Goal: Complete application form: Complete application form

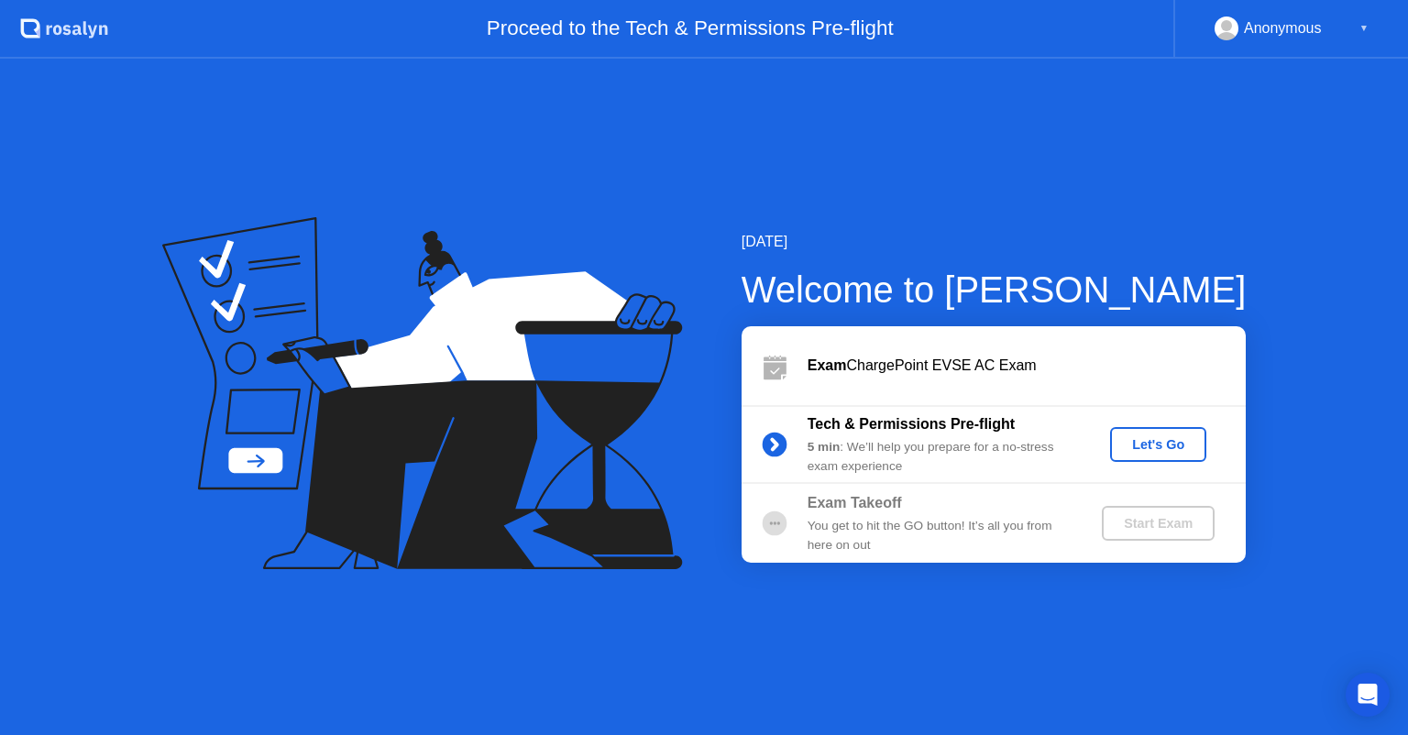
click at [1163, 456] on button "Let's Go" at bounding box center [1158, 444] width 96 height 35
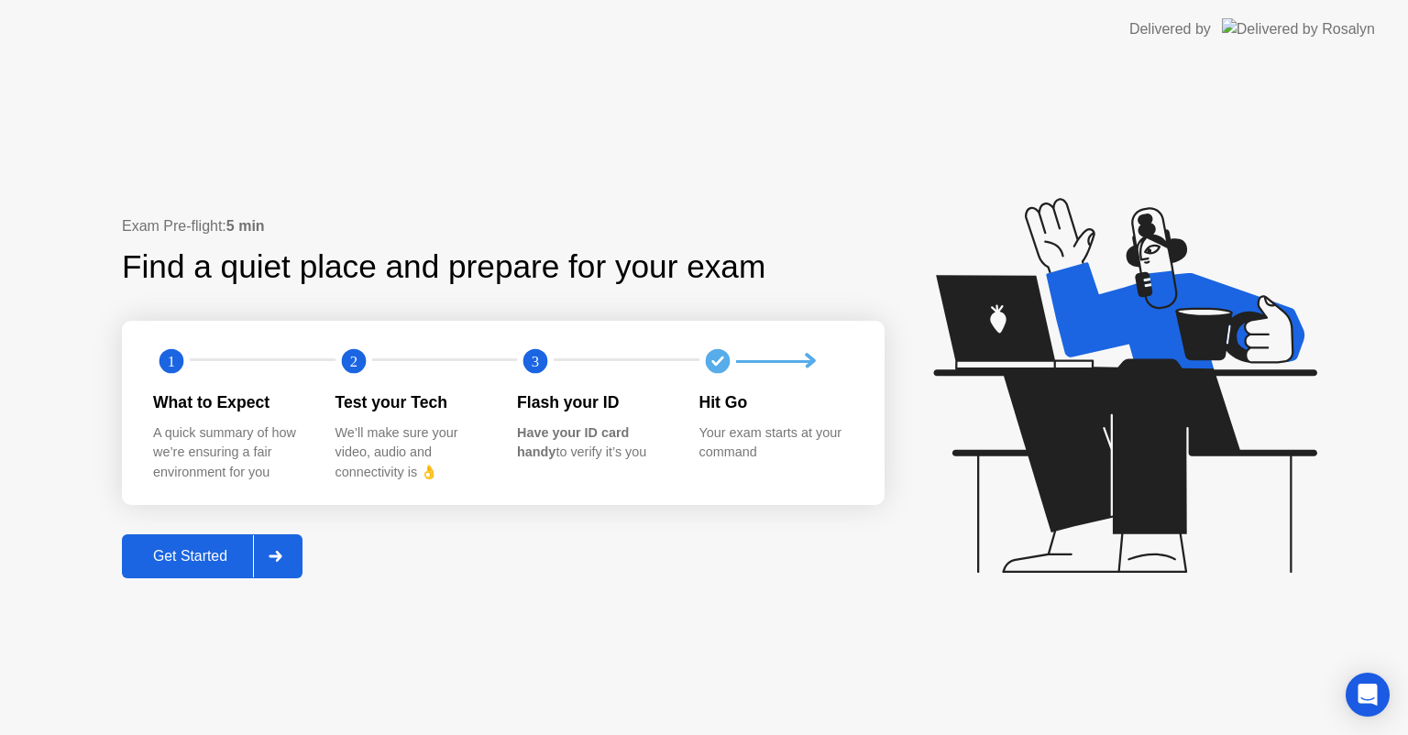
click at [178, 553] on div "Get Started" at bounding box center [190, 556] width 126 height 17
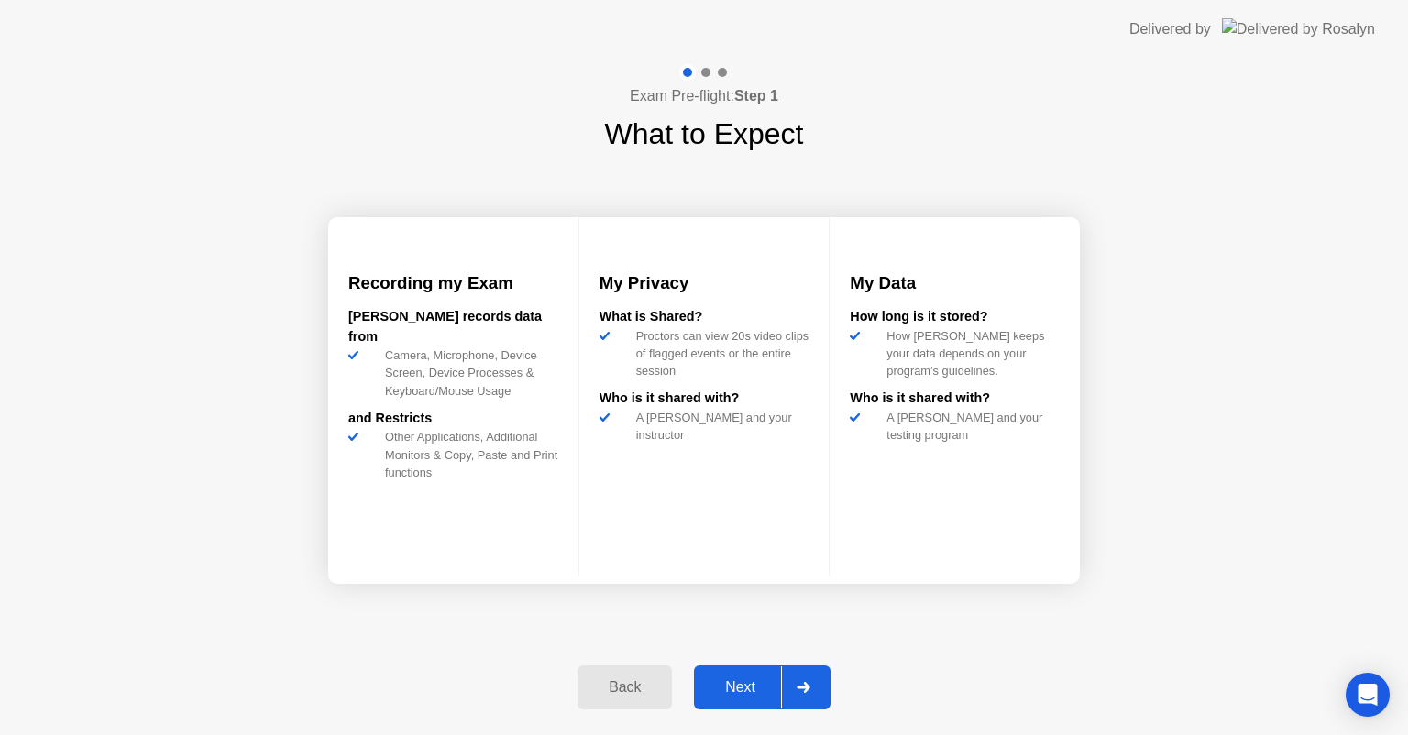
click at [745, 679] on div "Next" at bounding box center [741, 687] width 82 height 17
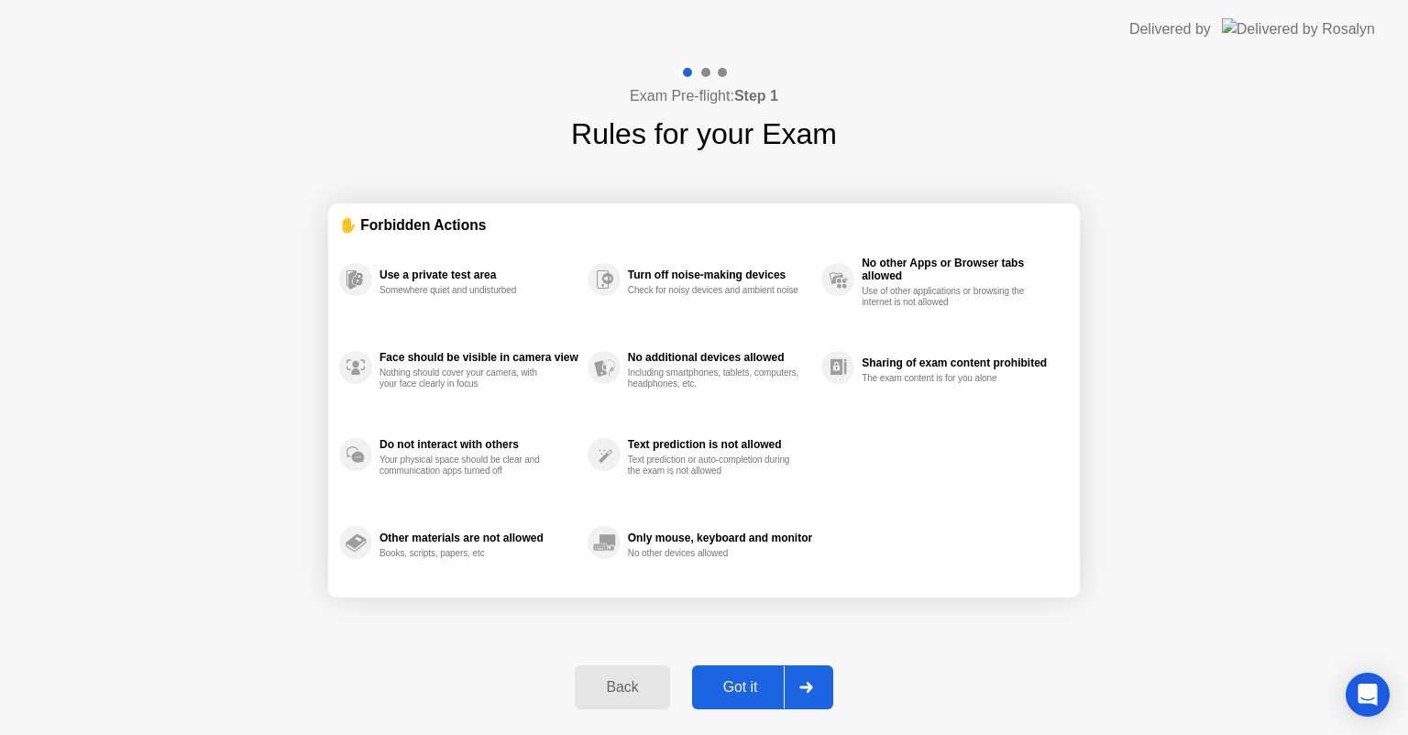
click at [745, 679] on div "Got it" at bounding box center [741, 687] width 86 height 17
select select "**********"
select select "*******"
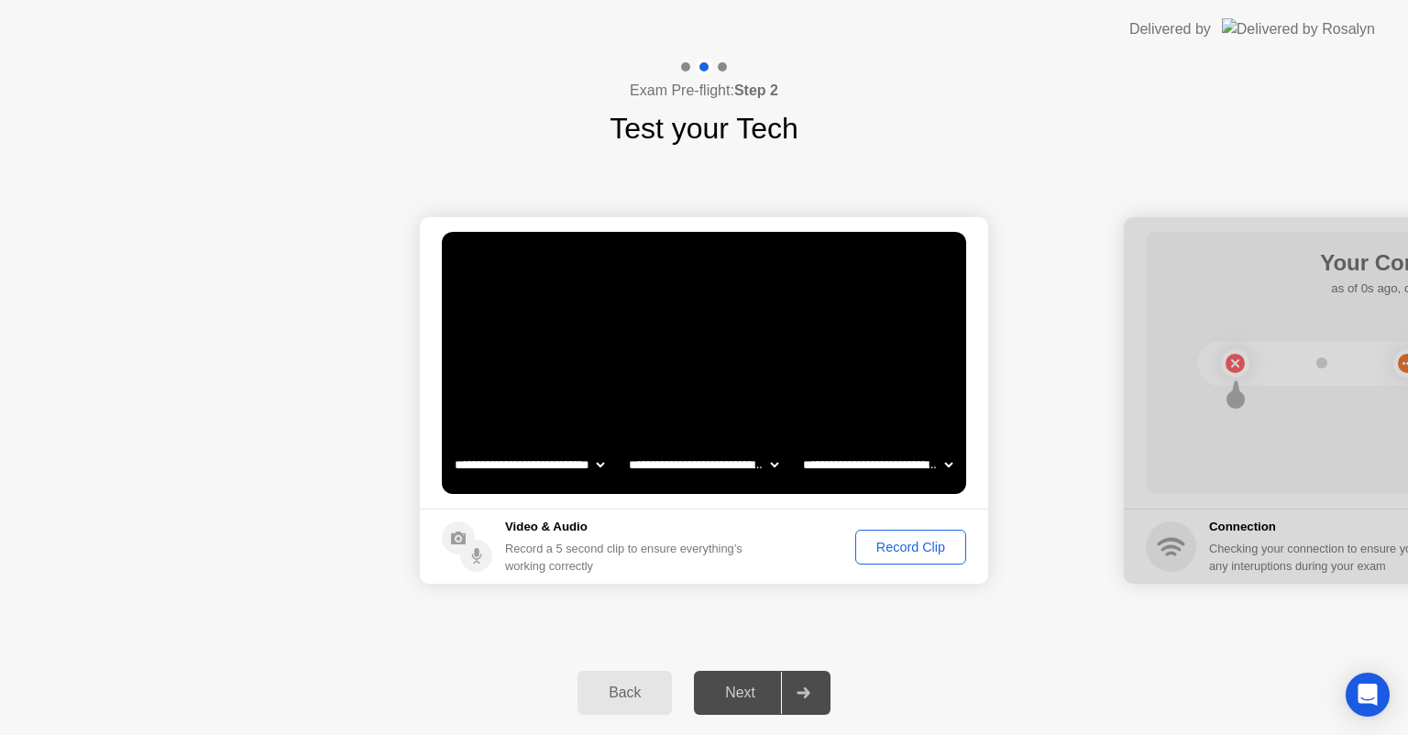
click at [909, 535] on button "Record Clip" at bounding box center [910, 547] width 111 height 35
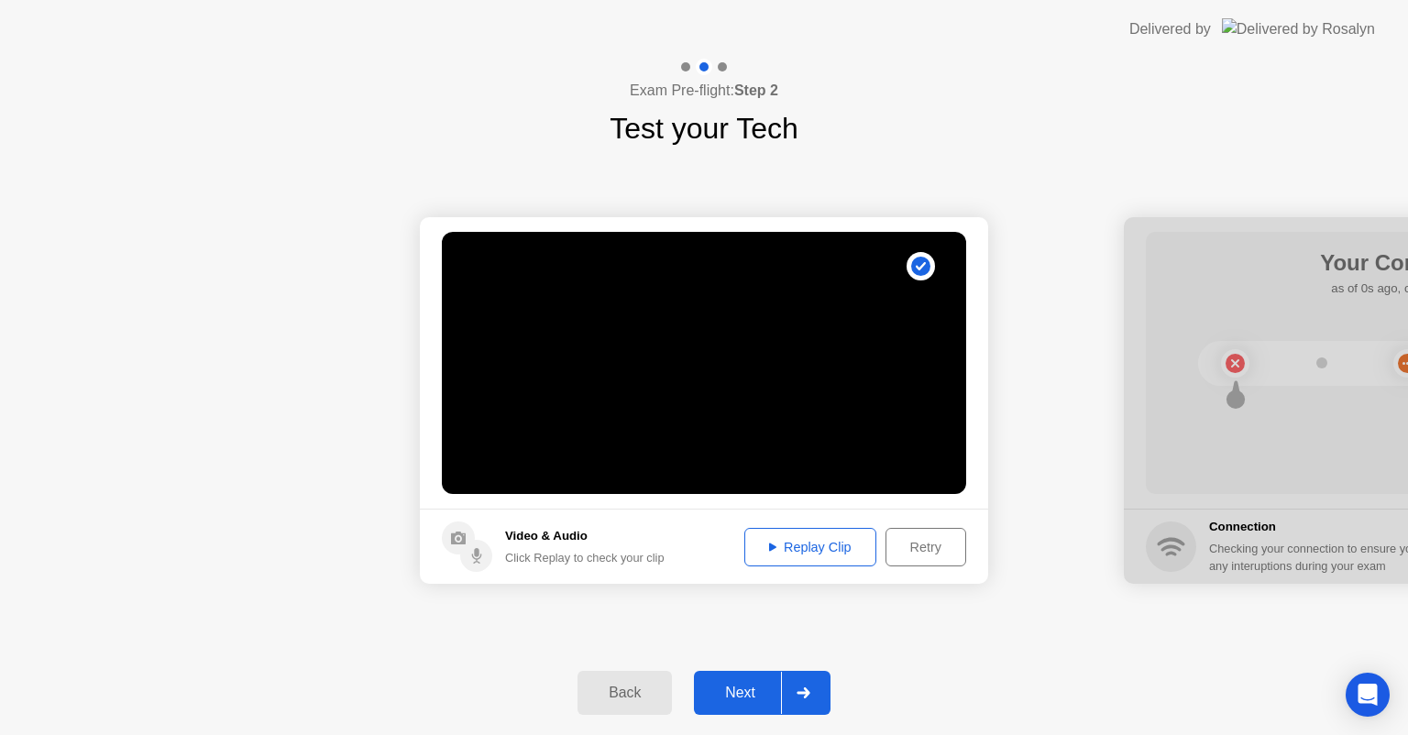
click at [749, 687] on div "Next" at bounding box center [741, 693] width 82 height 17
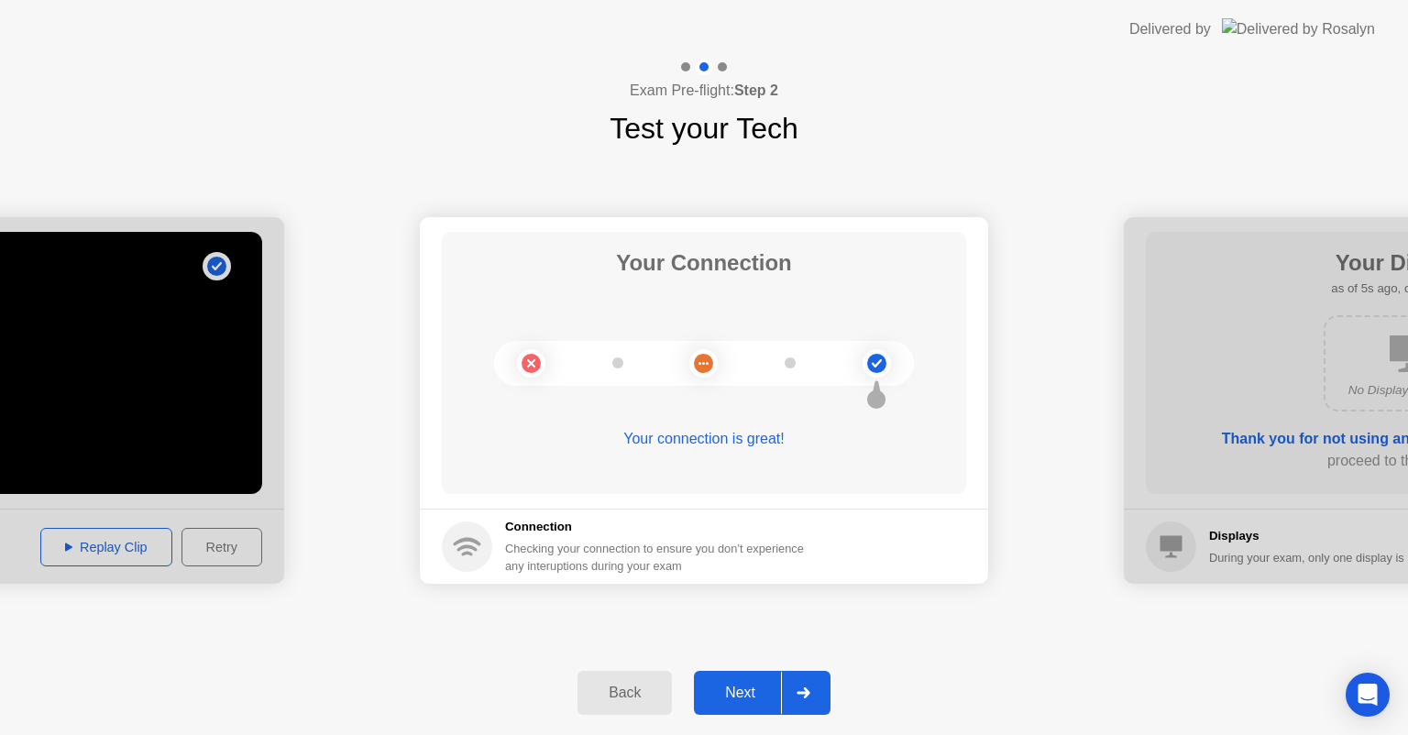
click at [749, 687] on div "Next" at bounding box center [741, 693] width 82 height 17
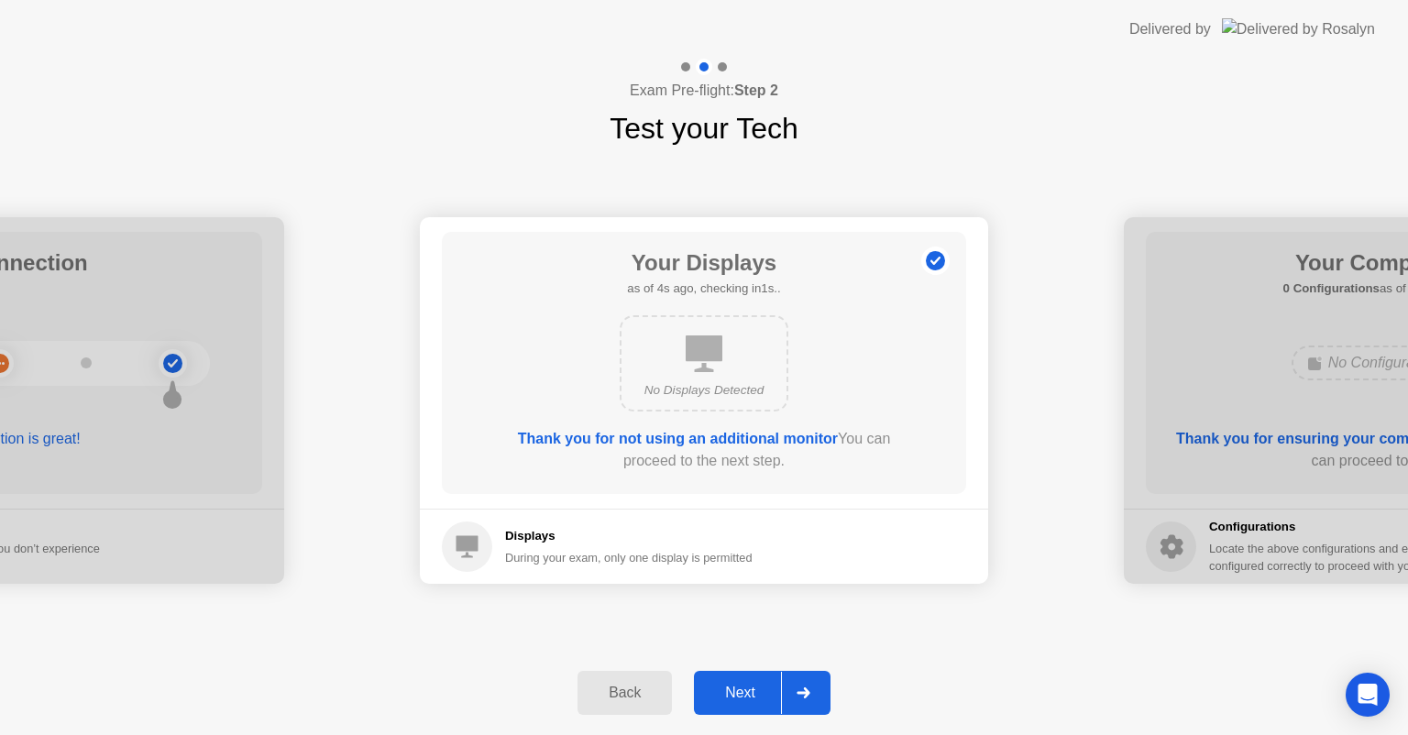
click at [749, 687] on div "Next" at bounding box center [741, 693] width 82 height 17
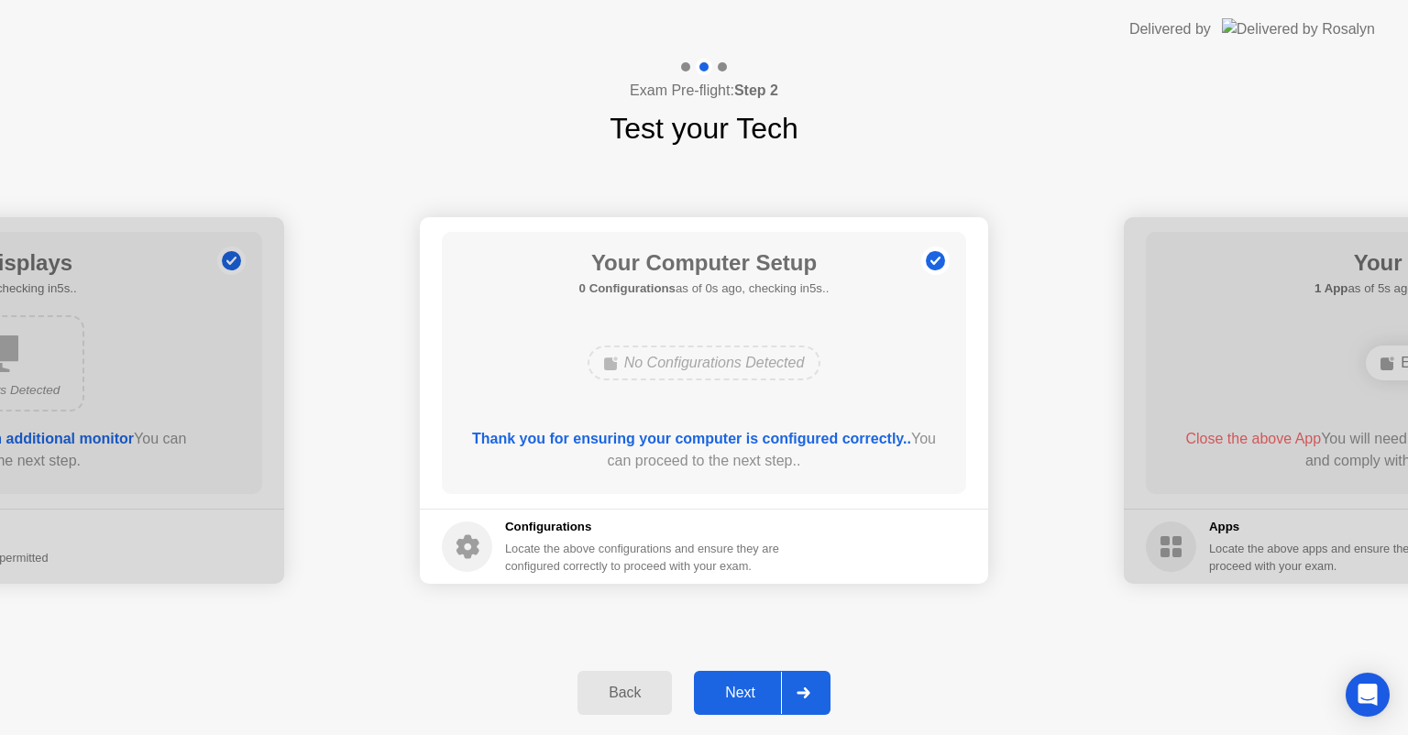
click at [749, 687] on div "Next" at bounding box center [741, 693] width 82 height 17
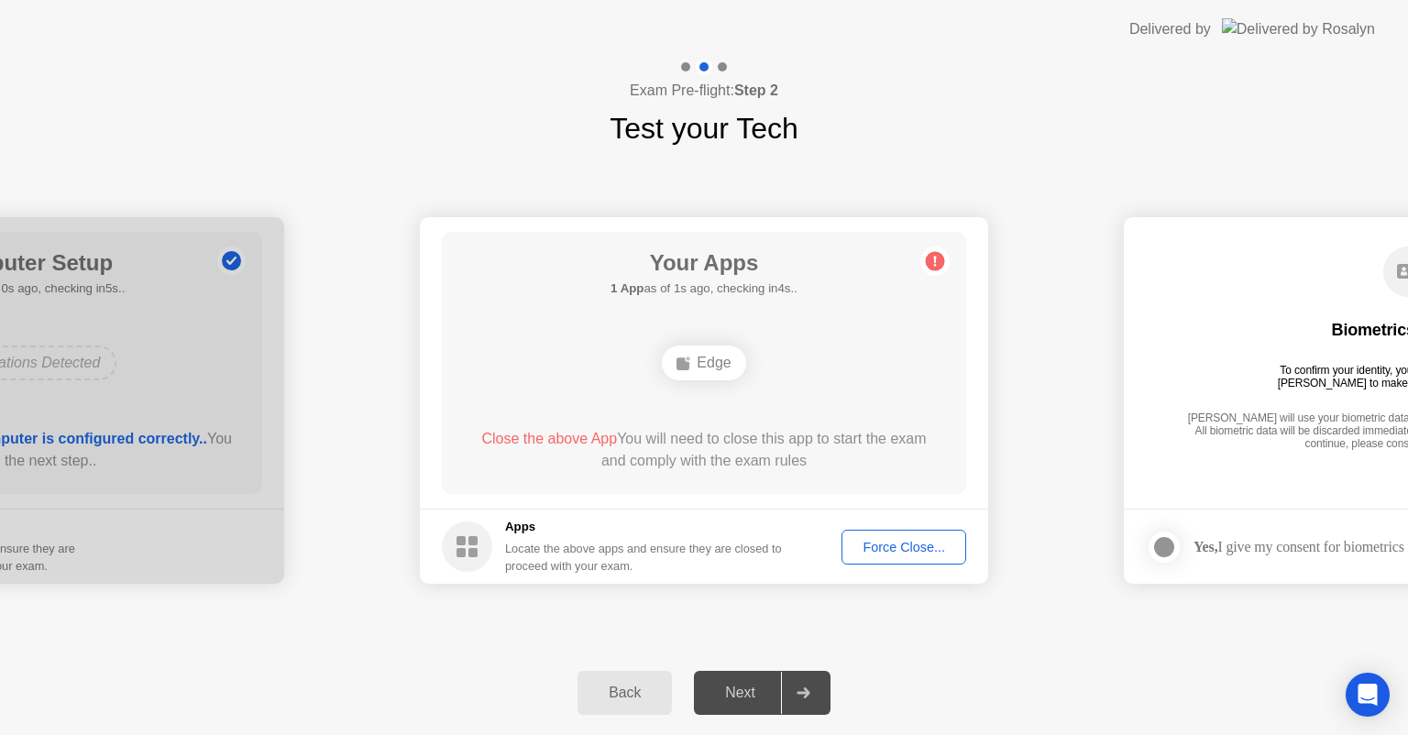
click at [899, 543] on div "Force Close..." at bounding box center [904, 547] width 112 height 15
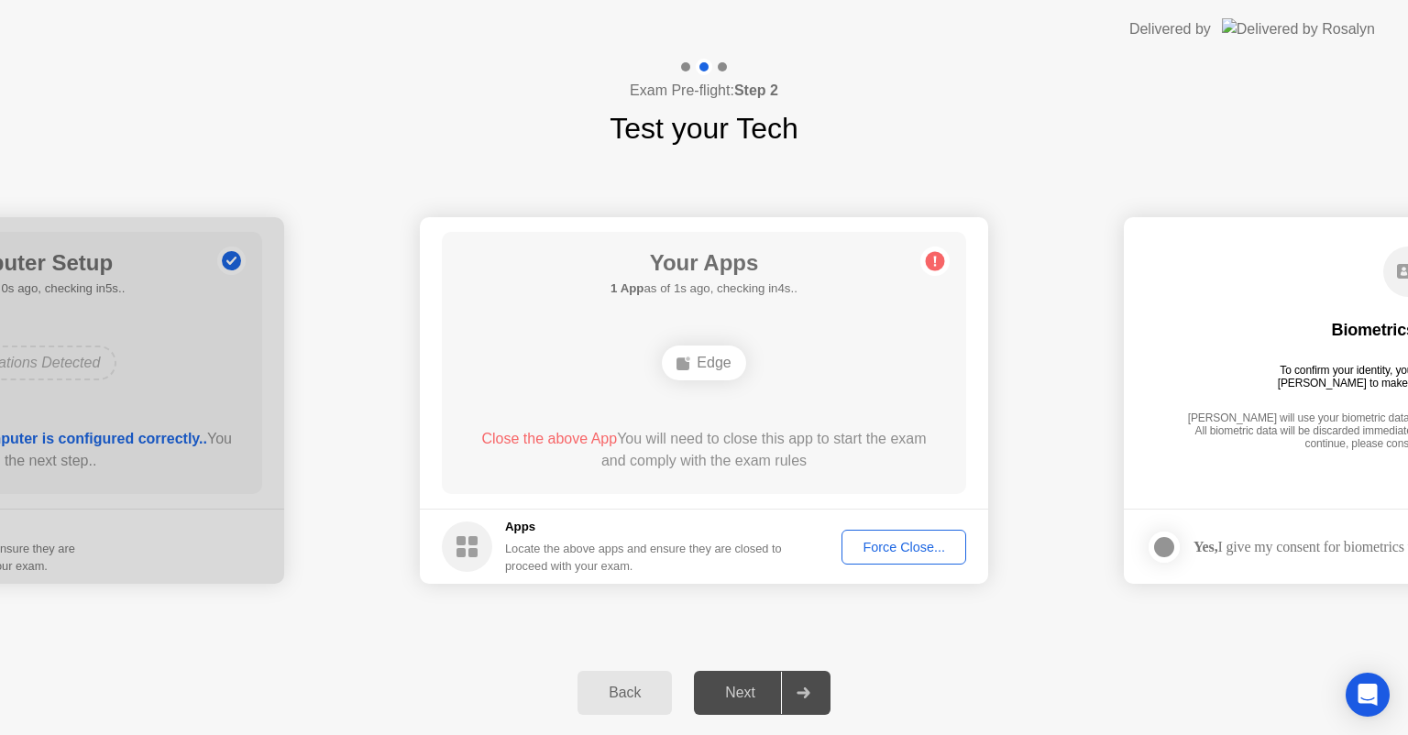
click at [890, 546] on div "Force Close..." at bounding box center [904, 547] width 112 height 15
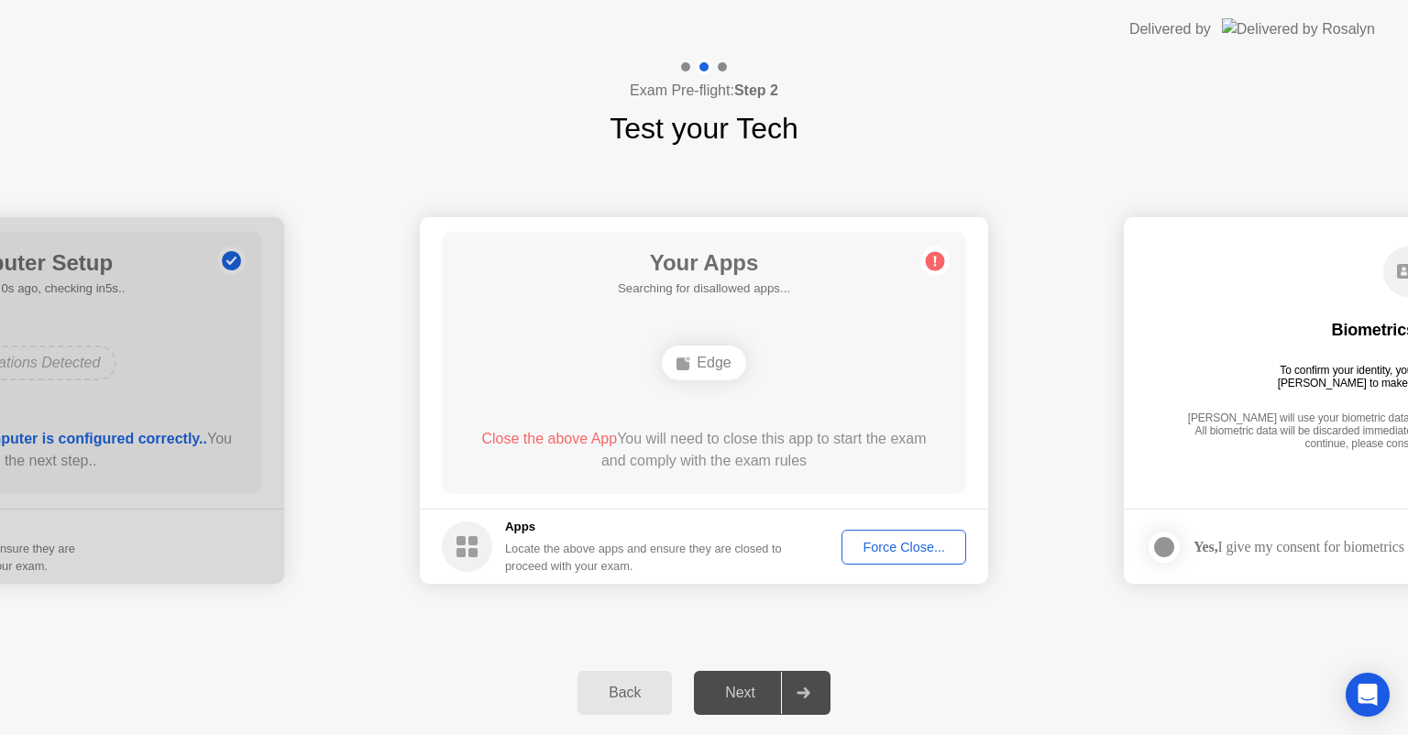
click at [597, 698] on div "Back" at bounding box center [624, 693] width 83 height 17
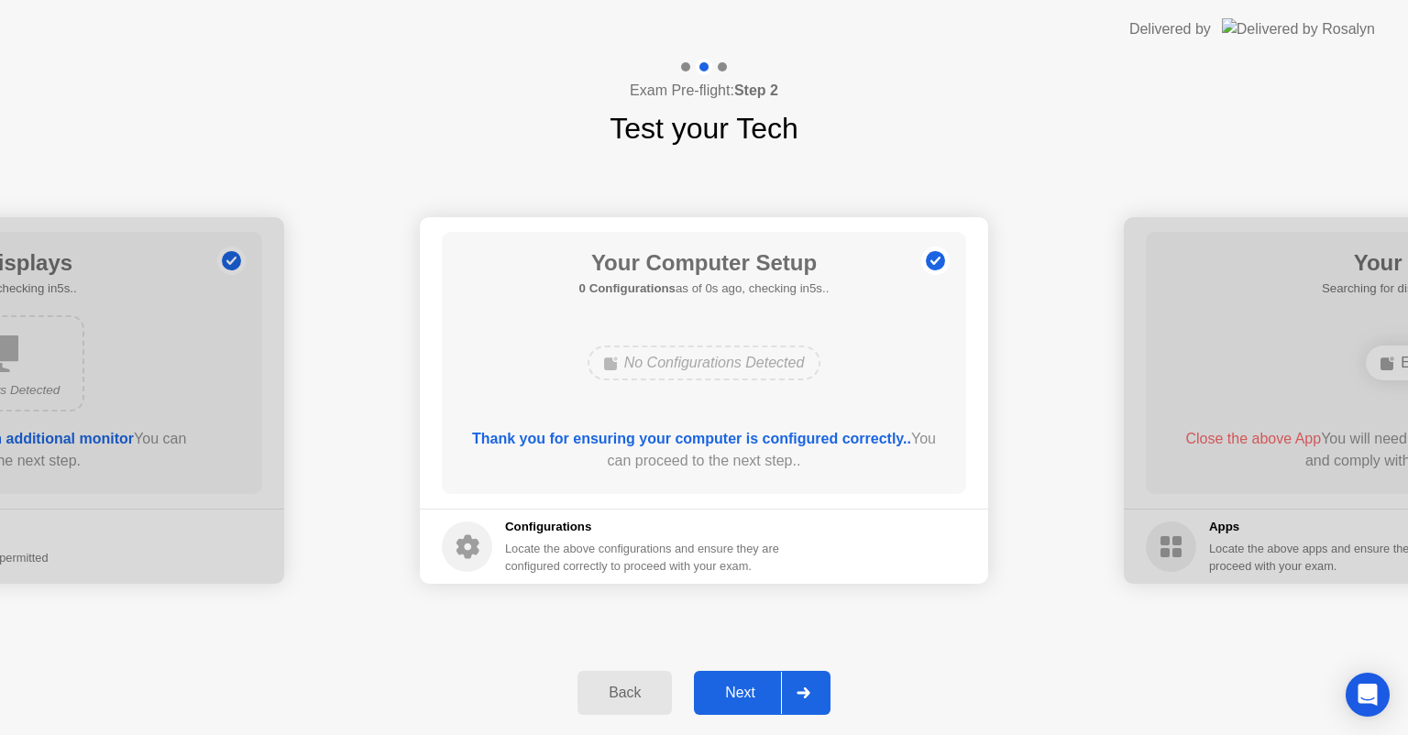
click at [741, 693] on div "Next" at bounding box center [741, 693] width 82 height 17
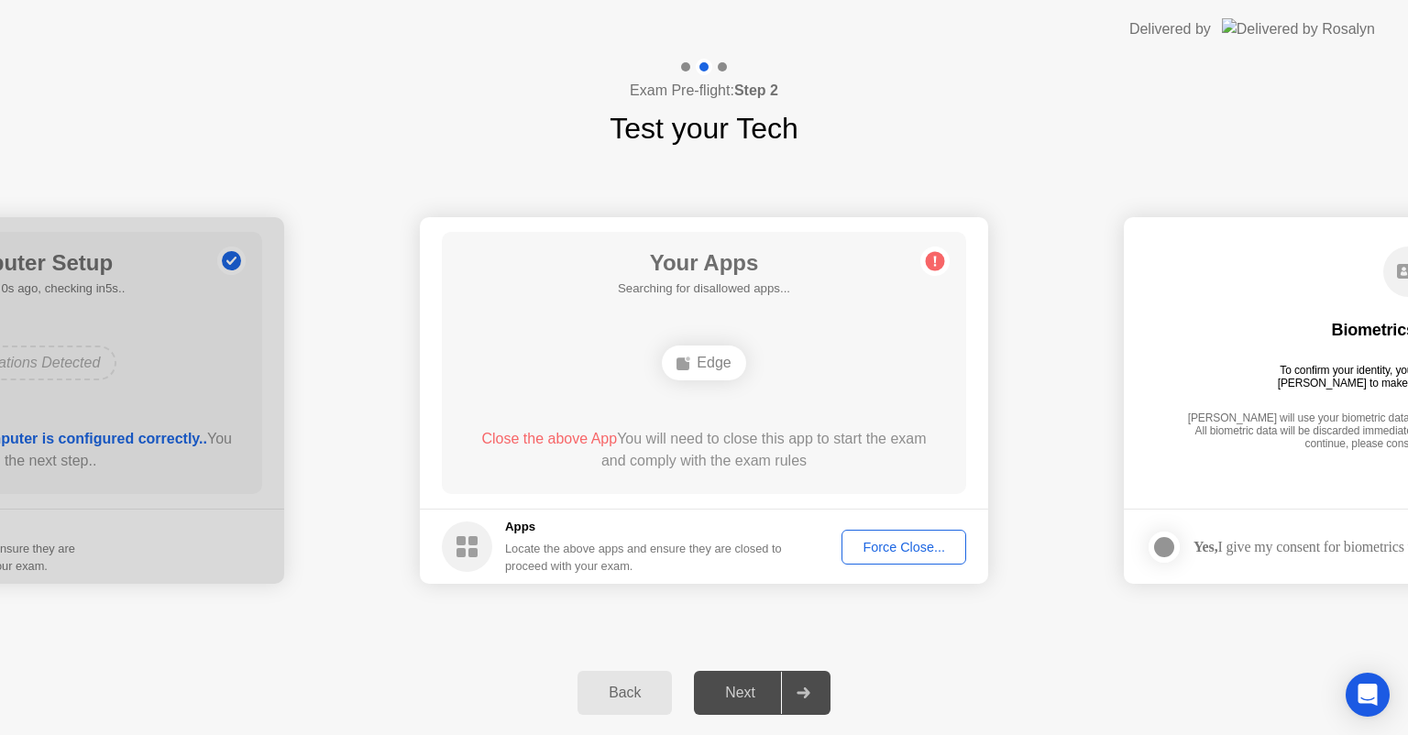
click at [900, 540] on div "Force Close..." at bounding box center [904, 547] width 112 height 15
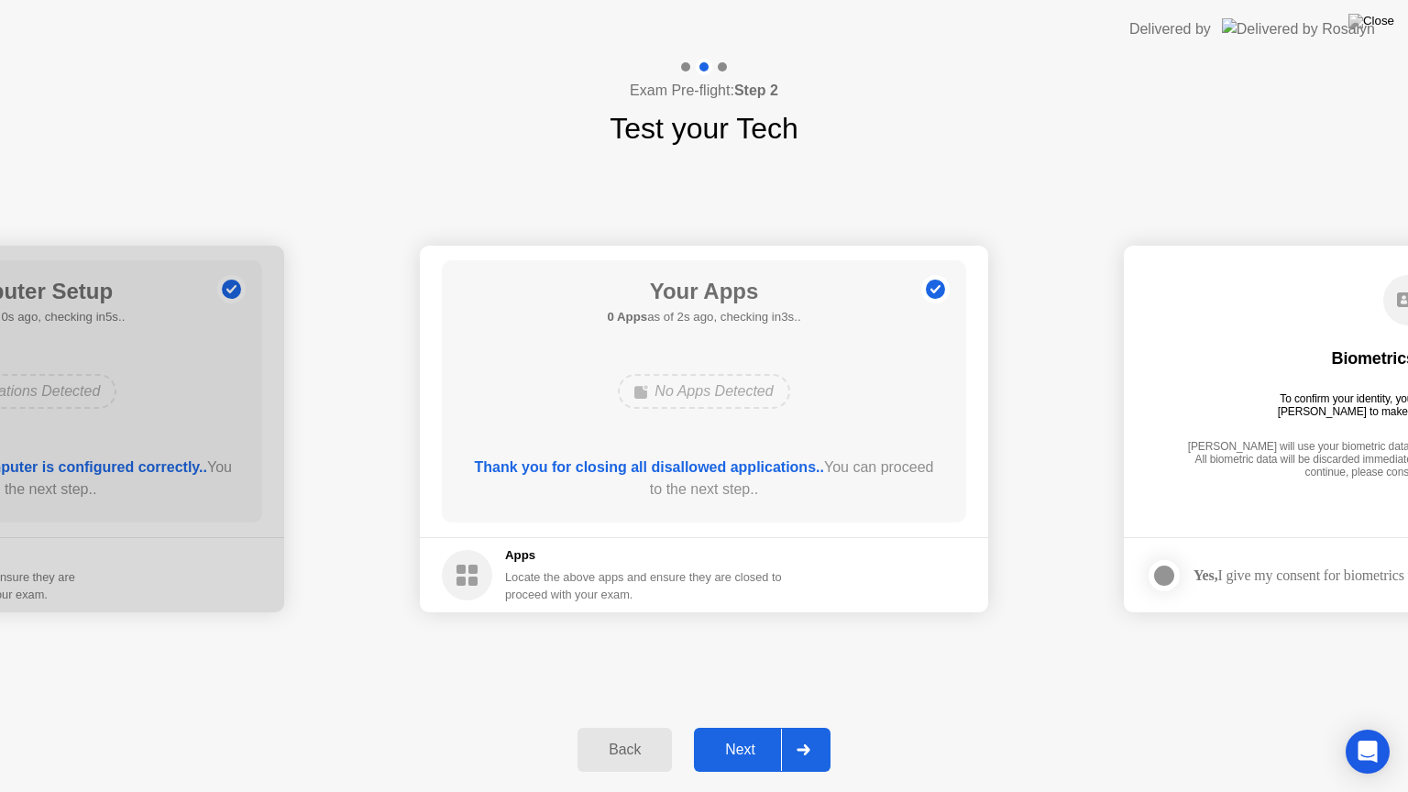
click at [725, 734] on div "Next" at bounding box center [741, 750] width 82 height 17
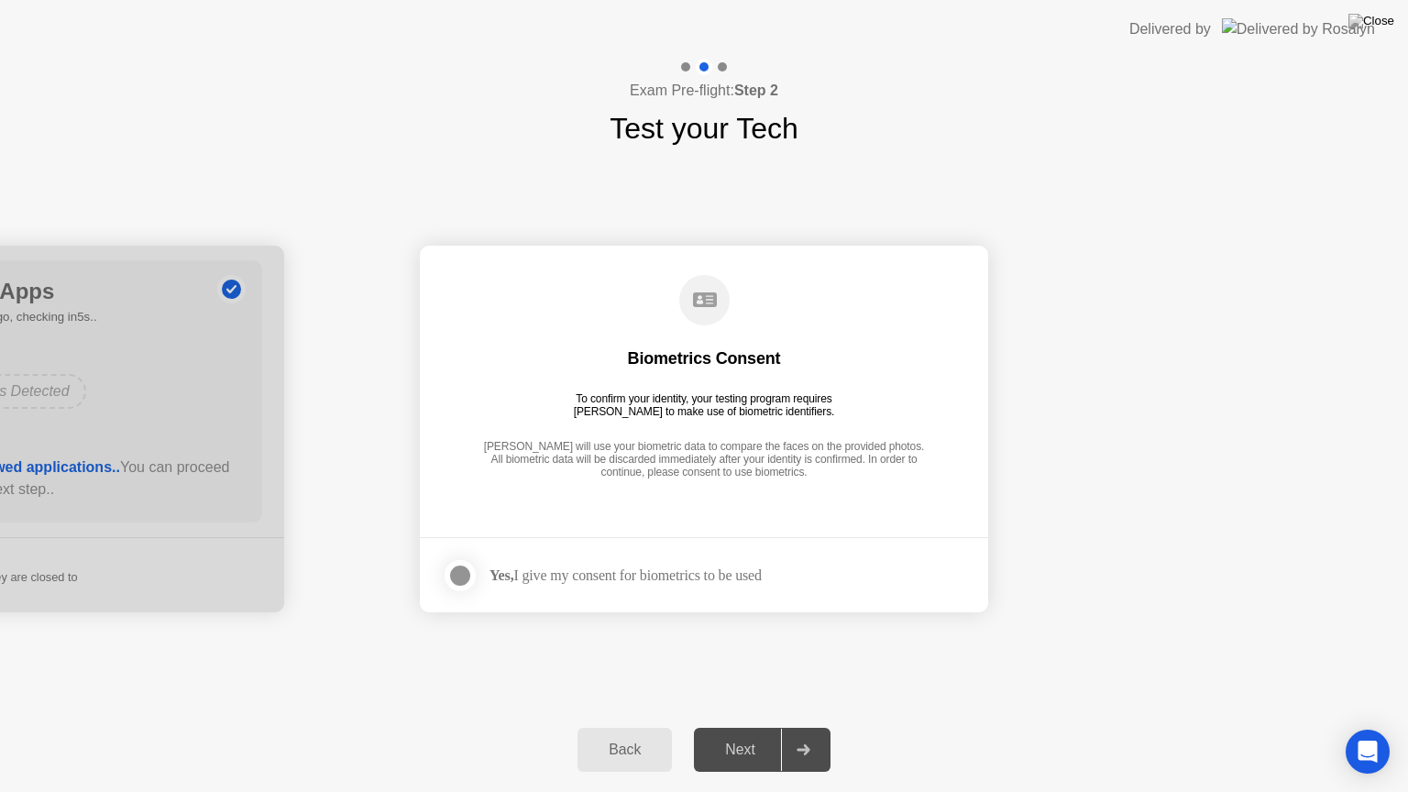
click at [555, 572] on div "Yes, I give my consent for biometrics to be used" at bounding box center [626, 575] width 272 height 17
click at [468, 582] on div at bounding box center [460, 576] width 22 height 22
click at [744, 734] on div "Next" at bounding box center [741, 750] width 82 height 17
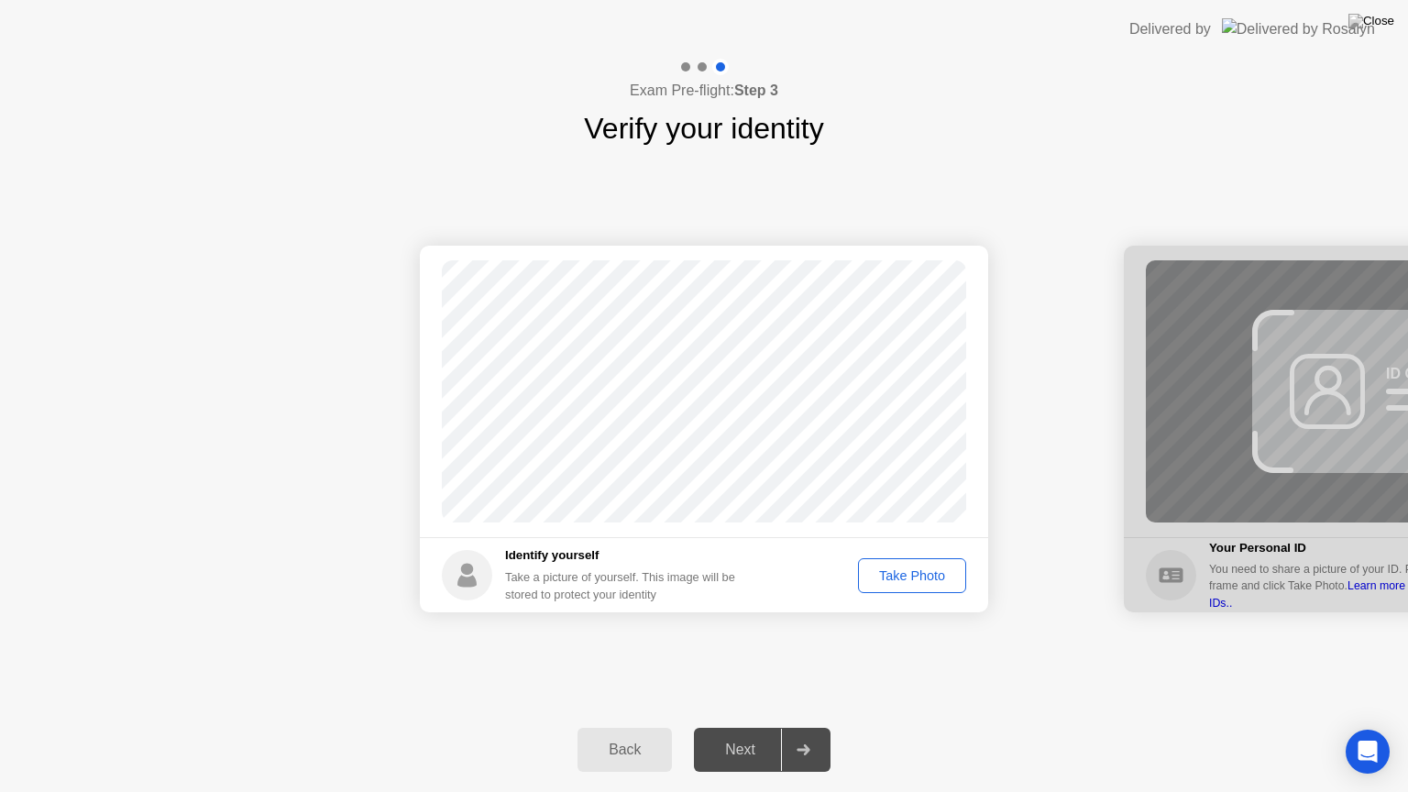
click at [924, 568] on div "Take Photo" at bounding box center [912, 575] width 95 height 15
click at [745, 734] on div "Next" at bounding box center [741, 750] width 82 height 17
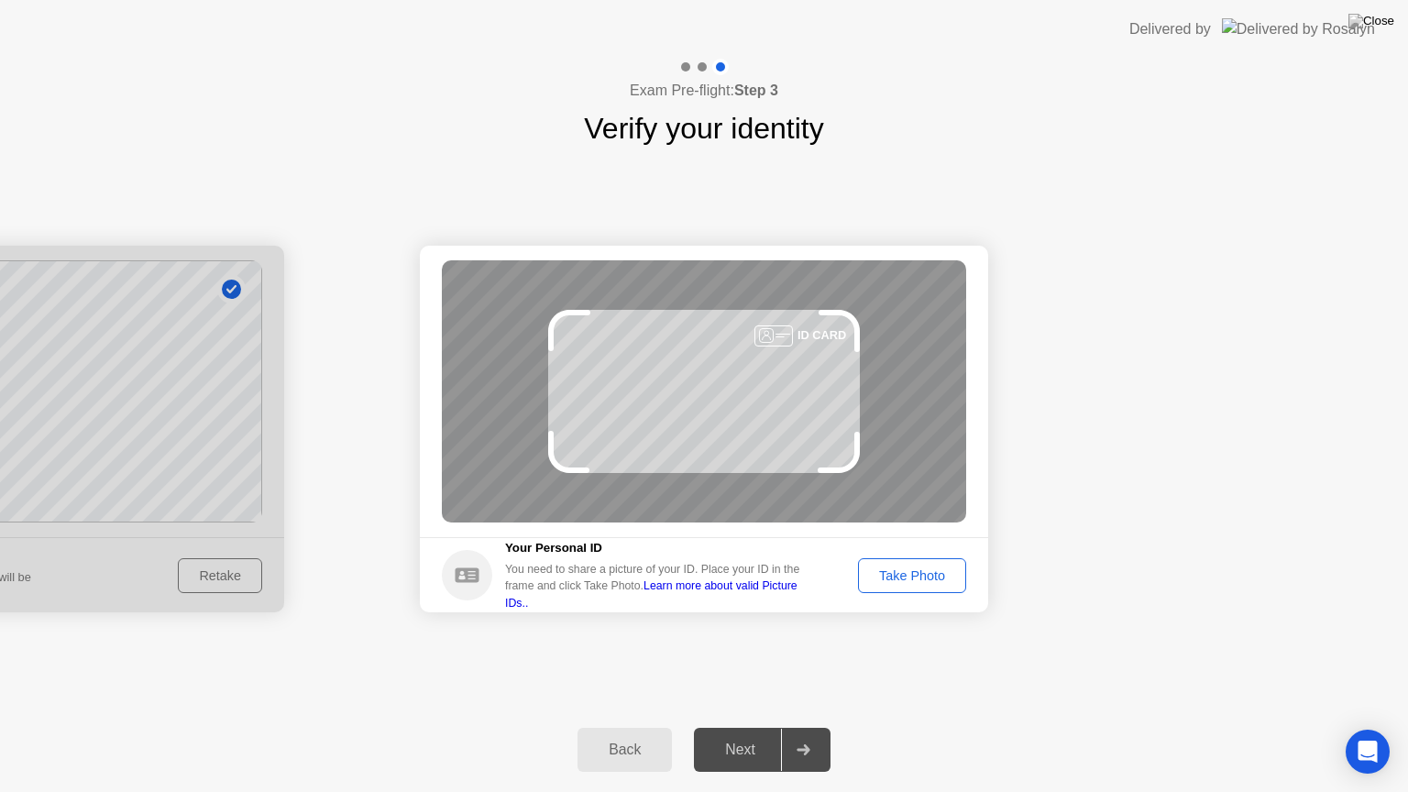
click at [922, 574] on div "Take Photo" at bounding box center [912, 575] width 95 height 15
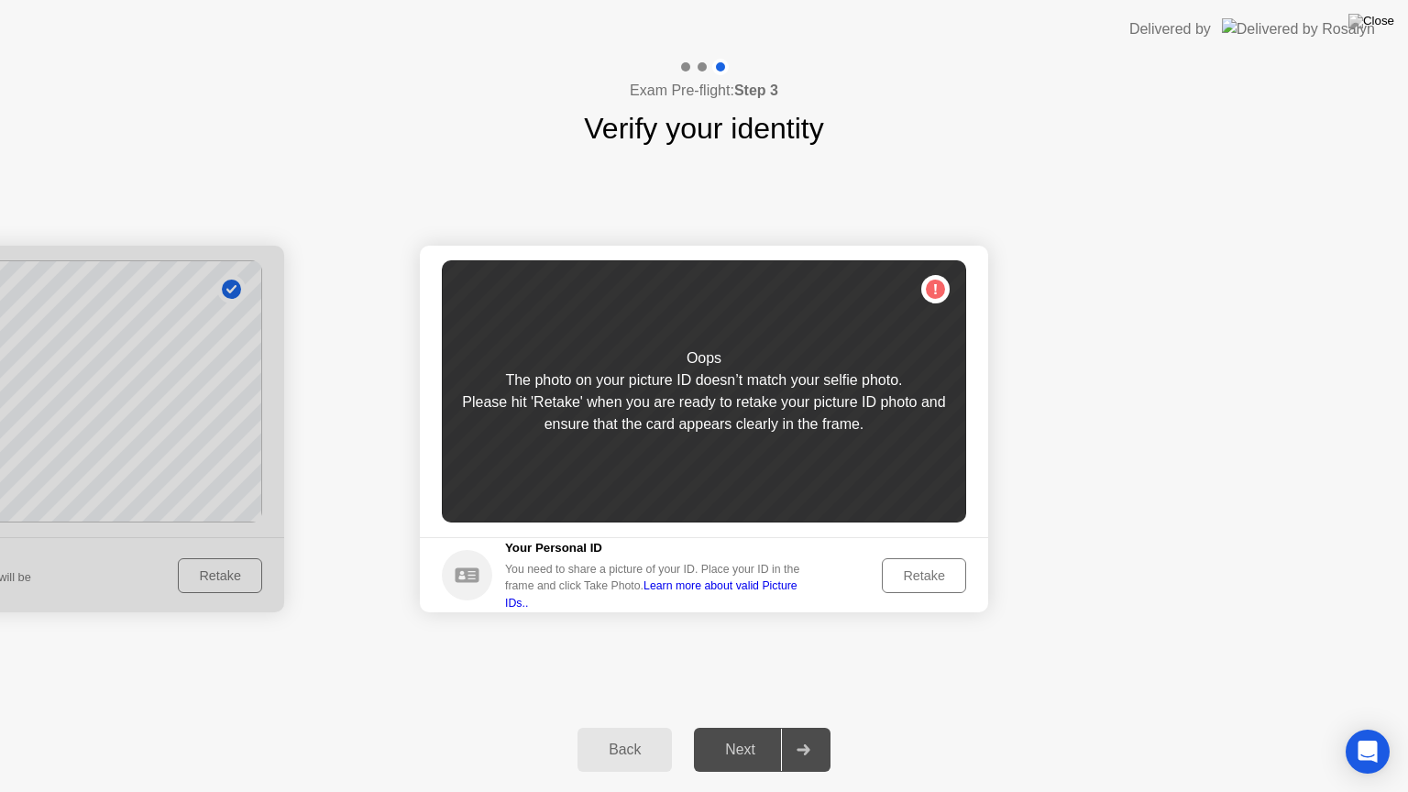
click at [922, 574] on div "Retake" at bounding box center [924, 575] width 72 height 15
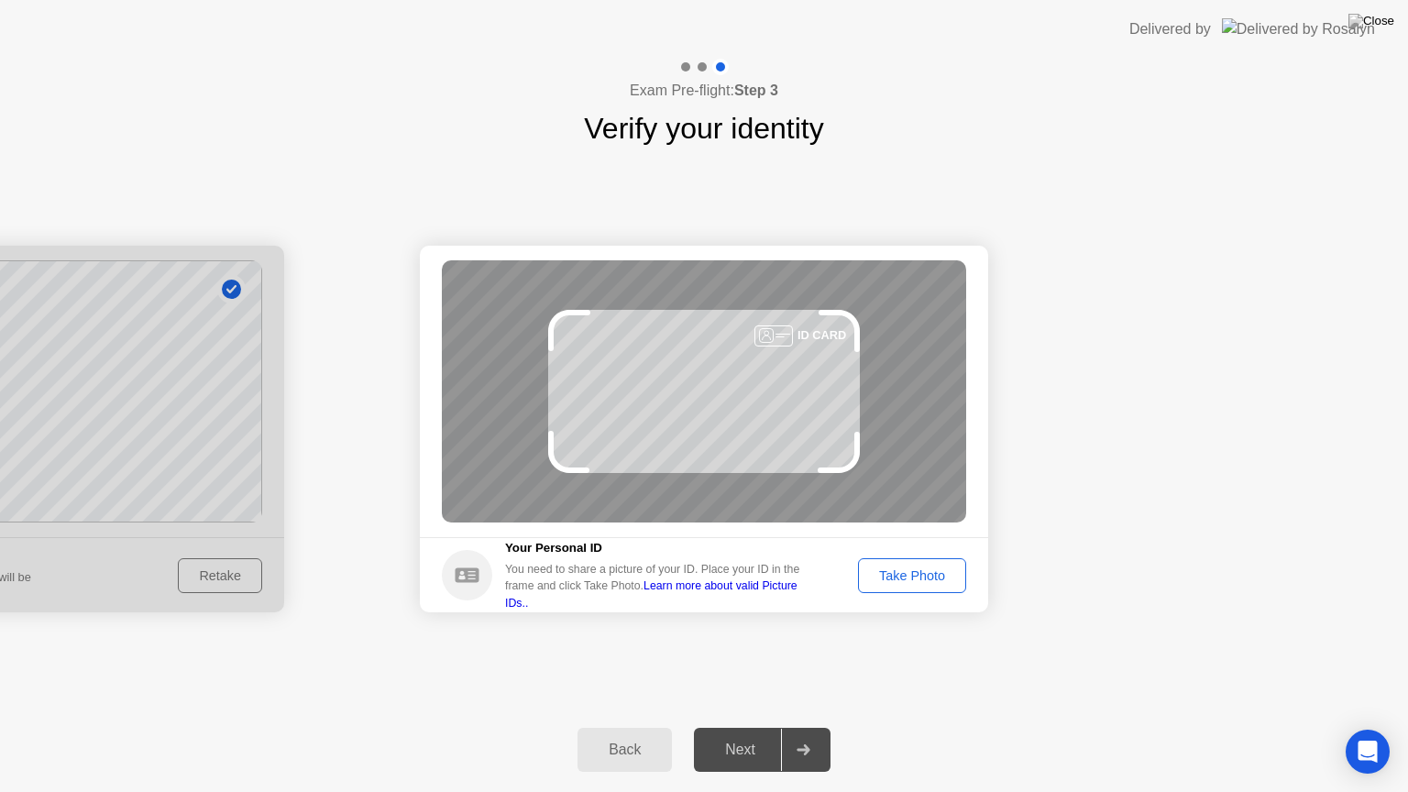
click at [922, 574] on div "Take Photo" at bounding box center [912, 575] width 95 height 15
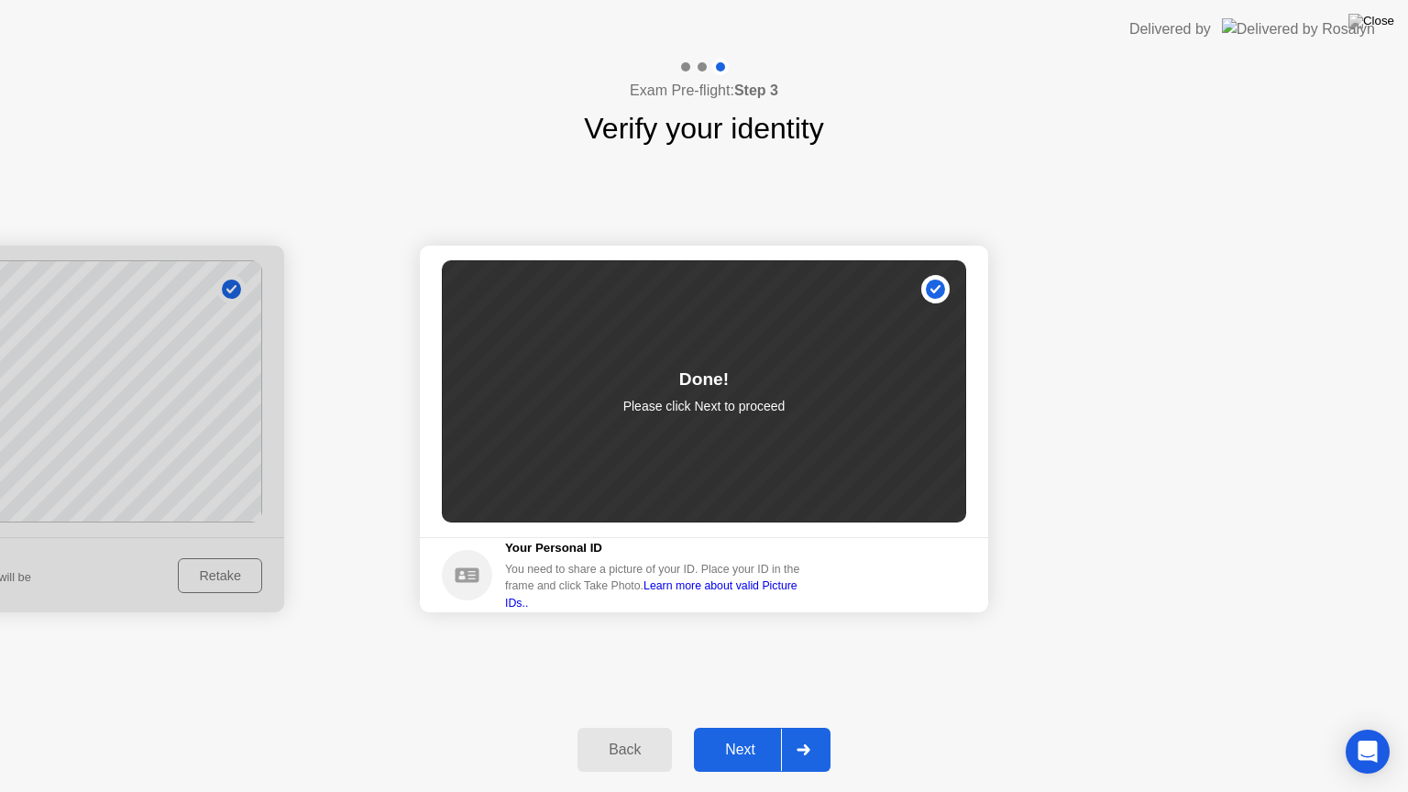
click at [763, 734] on div "Next" at bounding box center [741, 750] width 82 height 17
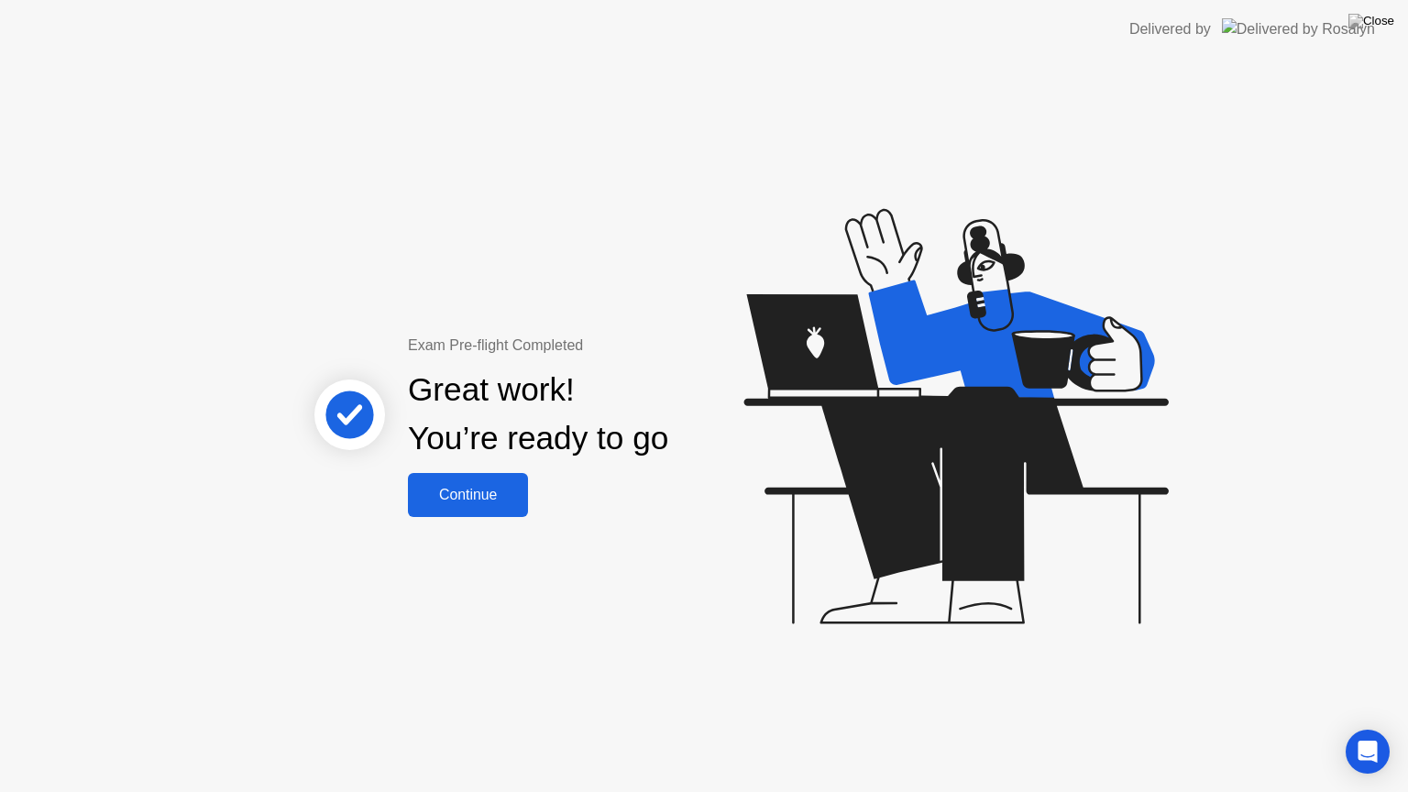
click at [480, 503] on div "Continue" at bounding box center [468, 495] width 109 height 17
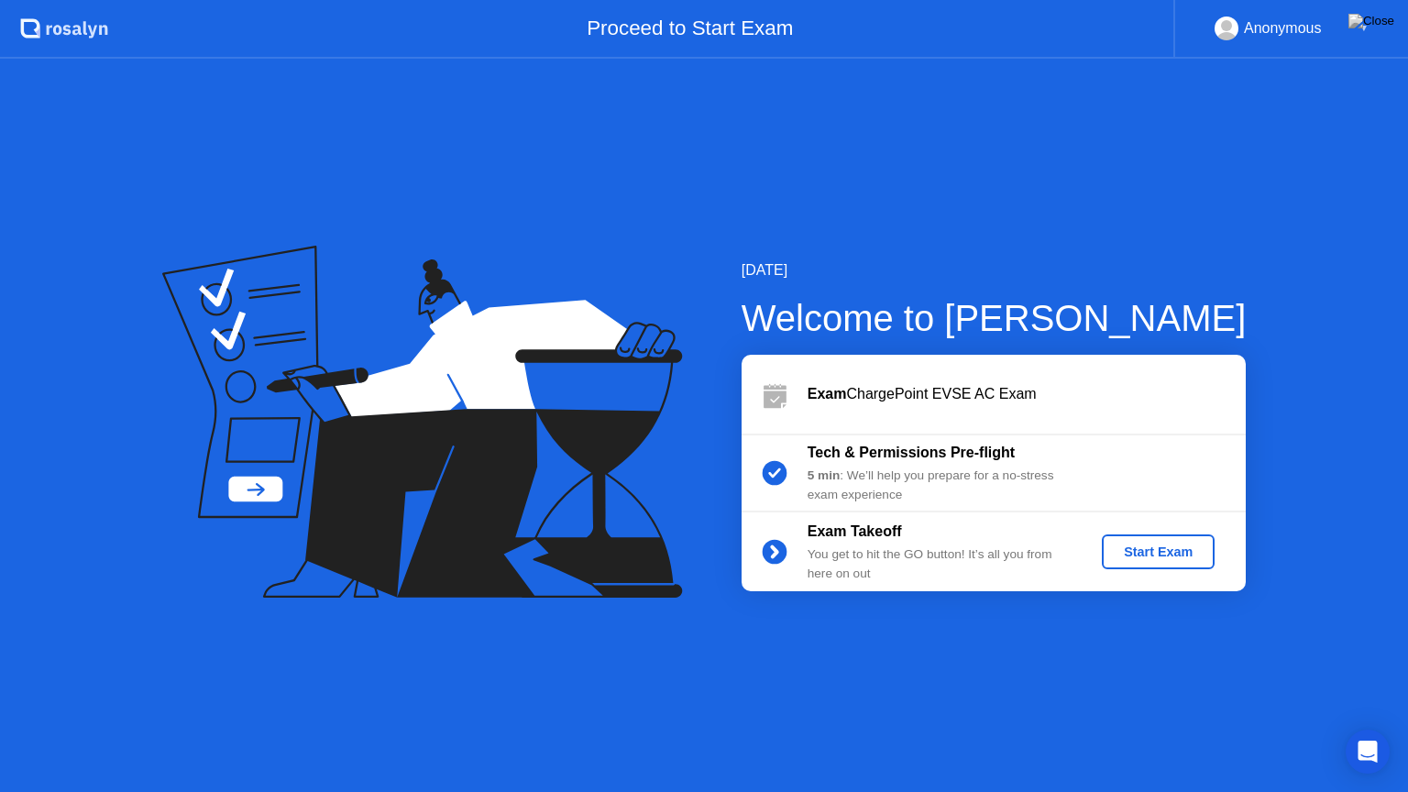
click at [1148, 550] on div "Start Exam" at bounding box center [1158, 552] width 98 height 15
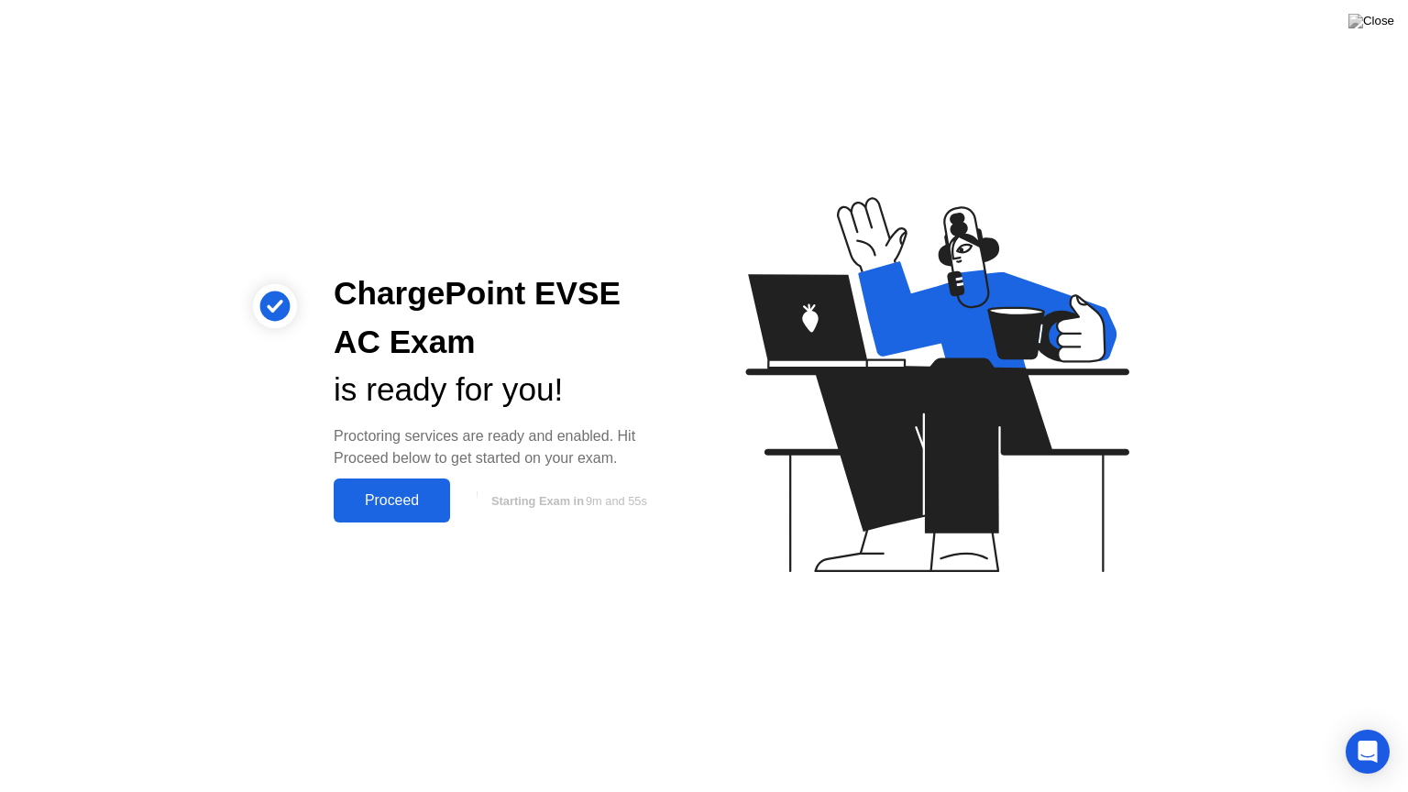
click at [381, 507] on div "Proceed" at bounding box center [391, 500] width 105 height 17
